Goal: Transaction & Acquisition: Subscribe to service/newsletter

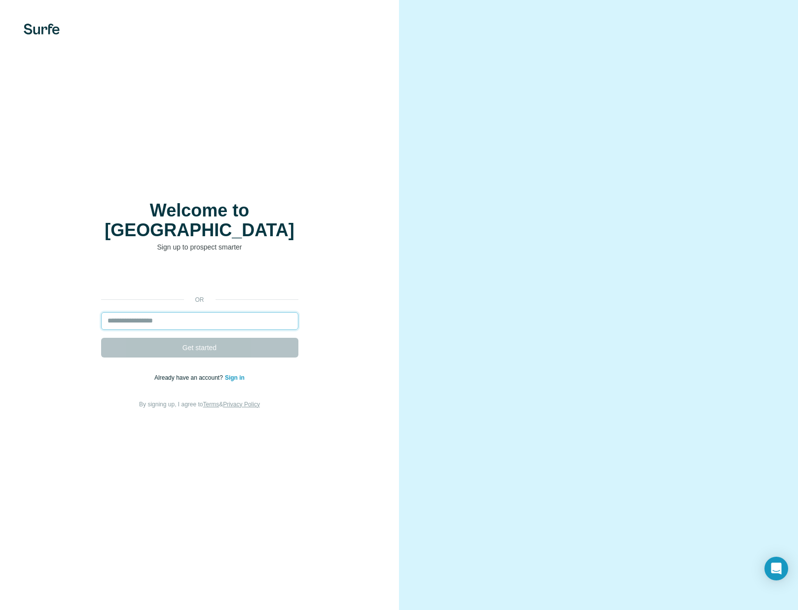
click at [189, 312] on input "email" at bounding box center [199, 321] width 197 height 18
type input "**********"
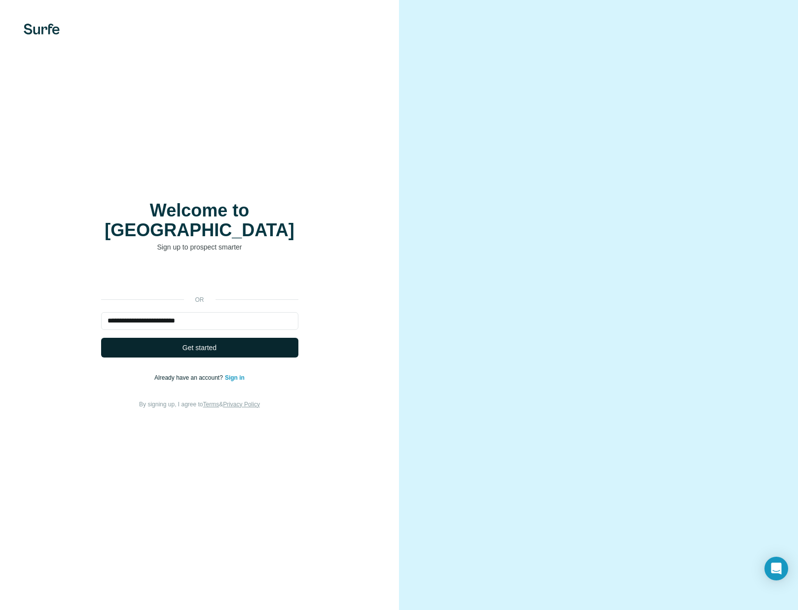
click at [225, 339] on button "Get started" at bounding box center [199, 348] width 197 height 20
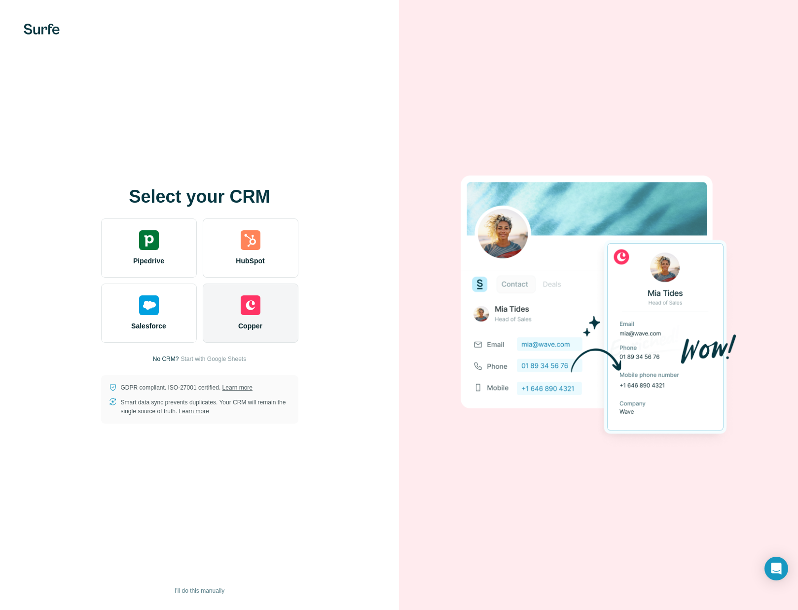
click at [259, 329] on span "Copper" at bounding box center [250, 326] width 24 height 10
click at [250, 300] on img at bounding box center [251, 306] width 20 height 20
click at [251, 314] on img at bounding box center [251, 306] width 20 height 20
click at [244, 312] on img at bounding box center [251, 306] width 20 height 20
click at [259, 312] on img at bounding box center [251, 306] width 20 height 20
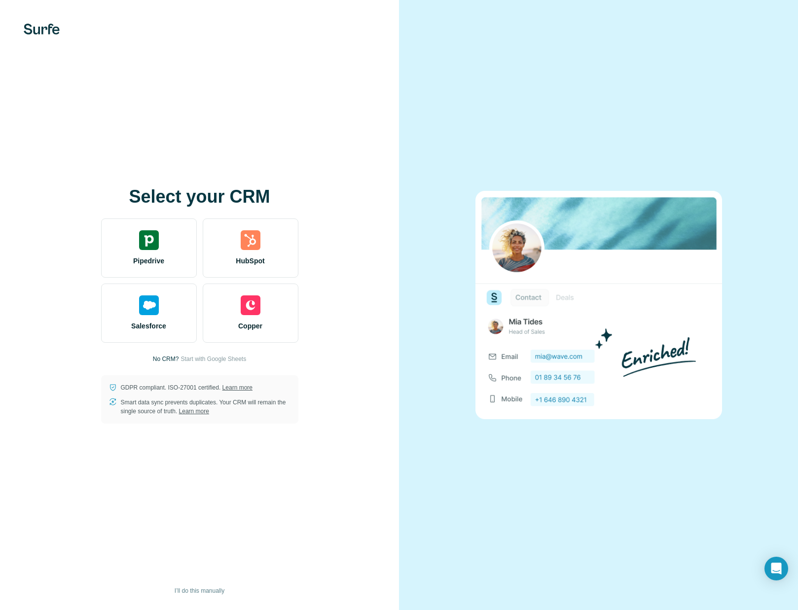
click at [516, 109] on div at bounding box center [598, 305] width 399 height 610
